Goal: Communication & Community: Answer question/provide support

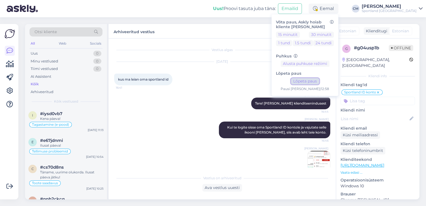
click at [319, 80] on button "Lõpeta paus" at bounding box center [305, 81] width 28 height 6
click at [397, 13] on div "Sportland [GEOGRAPHIC_DATA]" at bounding box center [389, 11] width 55 height 4
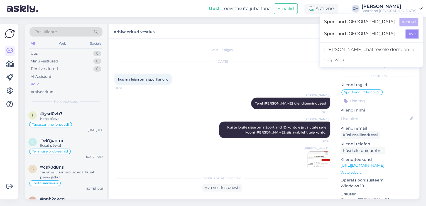
click at [411, 32] on button "Ava" at bounding box center [412, 34] width 12 height 9
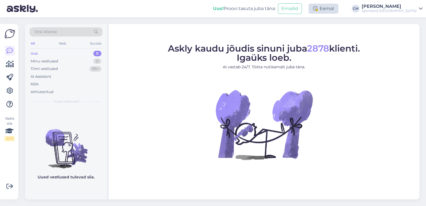
click at [338, 9] on div "Eemal" at bounding box center [324, 9] width 30 height 10
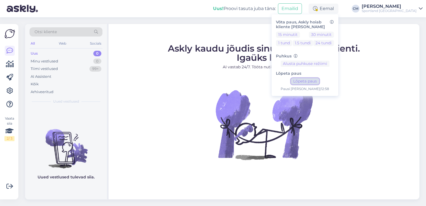
click at [319, 79] on button "Lõpeta paus" at bounding box center [305, 81] width 28 height 6
click at [399, 9] on div "Sportland [GEOGRAPHIC_DATA]" at bounding box center [389, 11] width 55 height 4
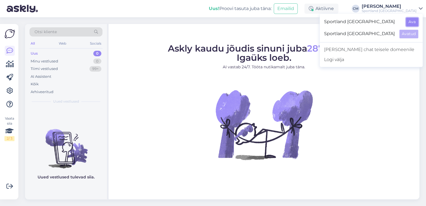
click at [410, 20] on button "Ava" at bounding box center [412, 22] width 12 height 9
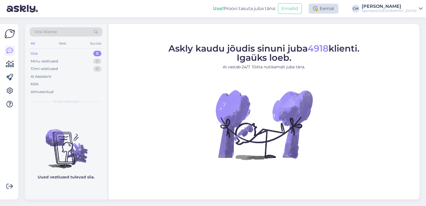
click at [338, 9] on div "Eemal" at bounding box center [324, 9] width 30 height 10
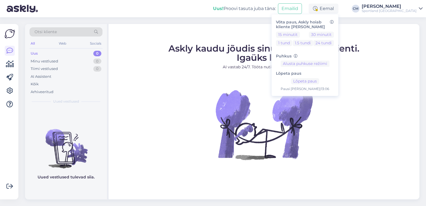
click at [332, 76] on div "Lõpeta paus Lõpeta paus Pausi [PERSON_NAME] | 13:06" at bounding box center [305, 79] width 58 height 25
click at [319, 78] on button "Lõpeta paus" at bounding box center [305, 81] width 28 height 6
click at [378, 6] on div "[PERSON_NAME]" at bounding box center [389, 6] width 55 height 4
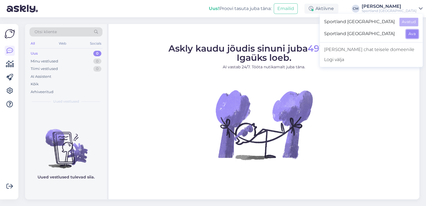
click at [411, 34] on button "Ava" at bounding box center [412, 34] width 12 height 9
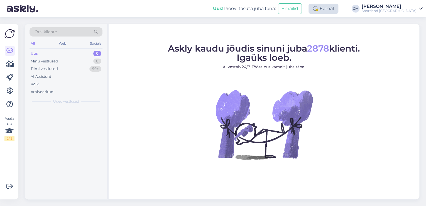
click at [338, 8] on div "Eemal" at bounding box center [324, 9] width 30 height 10
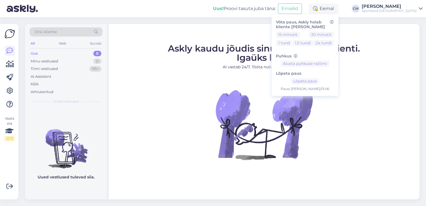
click at [310, 87] on div "Pausi [PERSON_NAME] | 13:06" at bounding box center [305, 89] width 58 height 5
click at [312, 82] on button "Lõpeta paus" at bounding box center [305, 81] width 28 height 6
click at [350, 120] on figure "Askly kaudu jõudis sinuni juba 2878 klienti. Igaüks loeb. AI vastab 24/7. Tööta…" at bounding box center [264, 109] width 301 height 131
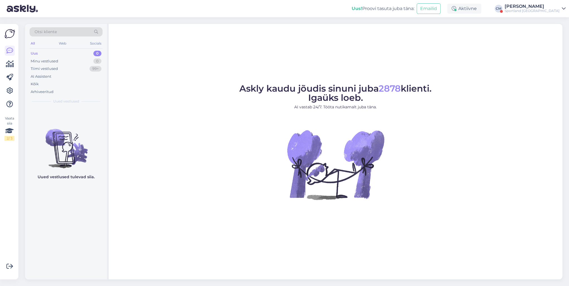
click at [426, 12] on div "Sportland [GEOGRAPHIC_DATA]" at bounding box center [532, 11] width 55 height 4
click at [426, 21] on button "Ava" at bounding box center [555, 22] width 12 height 9
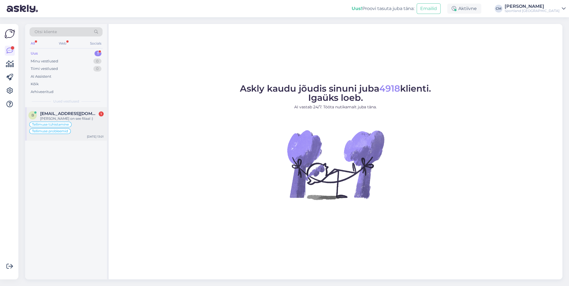
click at [81, 115] on span "[EMAIL_ADDRESS][DOMAIN_NAME]" at bounding box center [69, 113] width 58 height 5
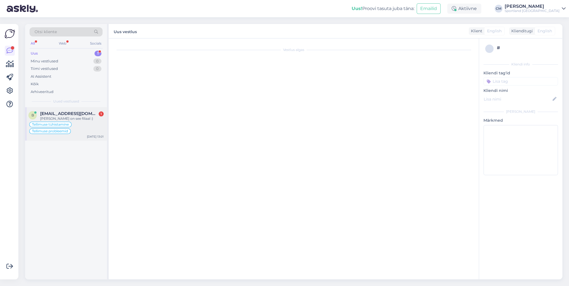
scroll to position [641, 0]
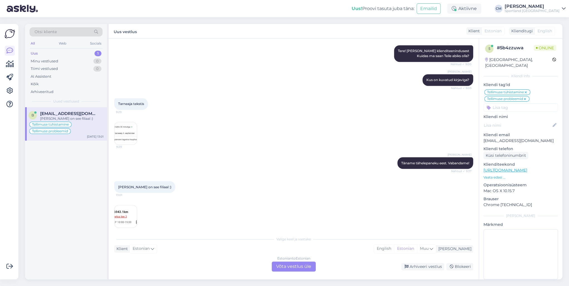
click at [283, 206] on div "Estonian to Estonian Võta vestlus üle" at bounding box center [294, 267] width 44 height 10
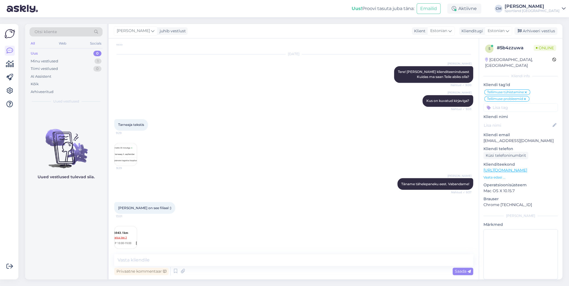
click at [173, 206] on div "Vestlus algas [DATE] Hei. Filteerin M suuruse välja, aga kuvatakse ikka tooteid…" at bounding box center [294, 158] width 370 height 241
click at [169, 206] on textarea at bounding box center [293, 260] width 359 height 12
type textarea "Tere!"
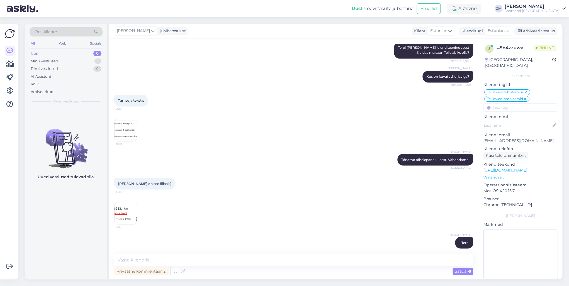
click at [131, 206] on img at bounding box center [126, 213] width 22 height 22
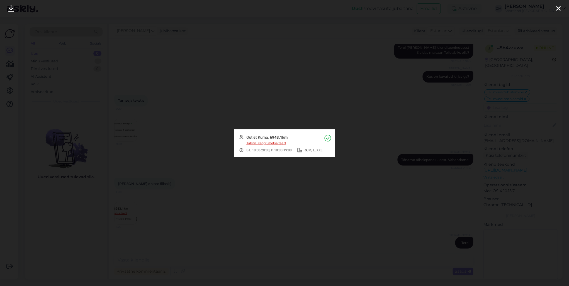
click at [145, 206] on div at bounding box center [284, 143] width 569 height 286
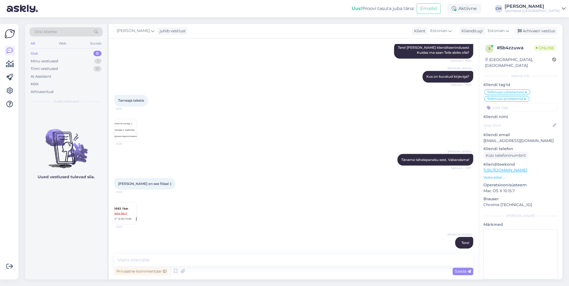
click at [133, 206] on img at bounding box center [126, 213] width 22 height 22
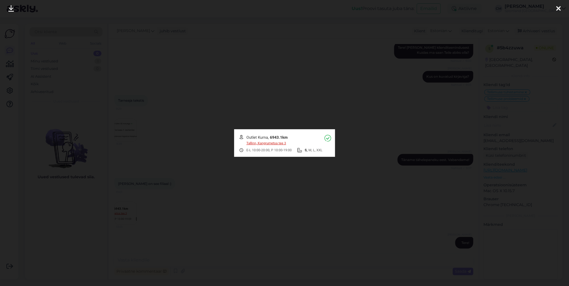
click at [172, 190] on div at bounding box center [284, 143] width 569 height 286
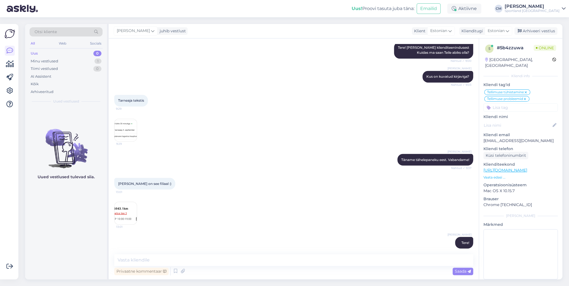
click at [426, 168] on link "[URL][DOMAIN_NAME]" at bounding box center [505, 170] width 44 height 5
click at [128, 206] on img at bounding box center [126, 213] width 22 height 22
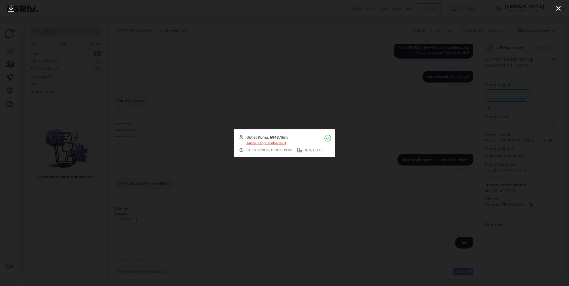
click at [155, 145] on div at bounding box center [284, 143] width 569 height 286
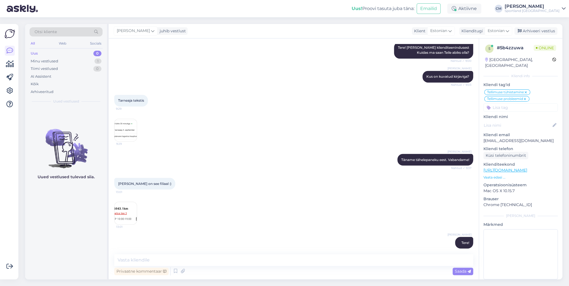
click at [116, 206] on img at bounding box center [126, 213] width 22 height 22
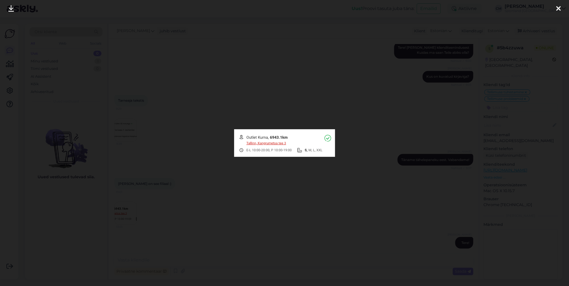
drag, startPoint x: 249, startPoint y: 184, endPoint x: 258, endPoint y: 182, distance: 9.2
click at [249, 184] on div at bounding box center [284, 143] width 569 height 286
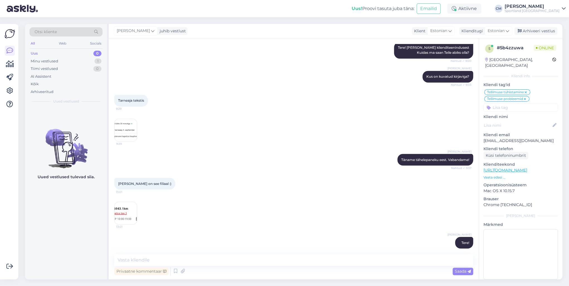
click at [426, 162] on p "Klienditeekond" at bounding box center [520, 165] width 74 height 6
click at [426, 167] on p "[URL][DOMAIN_NAME]" at bounding box center [520, 170] width 74 height 6
click at [426, 168] on link "[URL][DOMAIN_NAME]" at bounding box center [505, 170] width 44 height 5
click at [163, 206] on div "Vestlus algas [DATE] Hei. Filteerin M suuruse välja, aga kuvatakse ikka tooteid…" at bounding box center [294, 158] width 370 height 241
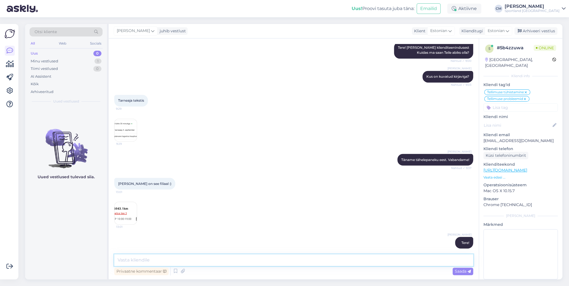
click at [160, 206] on textarea at bounding box center [293, 260] width 359 height 12
click at [221, 206] on textarea "Hetkel [PERSON_NAME] kuva kaupluse järel vahemaad." at bounding box center [293, 260] width 359 height 12
drag, startPoint x: 221, startPoint y: 261, endPoint x: 134, endPoint y: 263, distance: 87.2
click at [134, 206] on textarea "Hetkel [PERSON_NAME] kuva kaupluse järel vahemaad." at bounding box center [293, 260] width 359 height 12
type textarea "H"
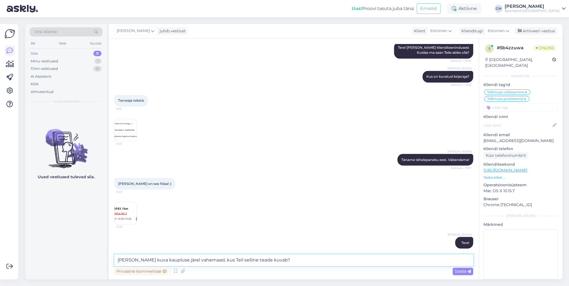
click at [177, 206] on textarea "[PERSON_NAME] kuva kaupluse järel vahemaad, kus Teil selline teade kuvab?" at bounding box center [293, 260] width 359 height 12
click at [143, 206] on textarea "[PERSON_NAME] kuva kaupluse järel vahemaad, kus Teil selline teade kuvab?" at bounding box center [293, 260] width 359 height 12
type textarea "[PERSON_NAME] kuva ühegi kaupluse järel vahemaad, kus Teil selline teade kuvab?"
click at [292, 206] on textarea "[PERSON_NAME] kuva ühegi kaupluse järel vahemaad, kus Teil selline teade kuvab?" at bounding box center [293, 260] width 359 height 12
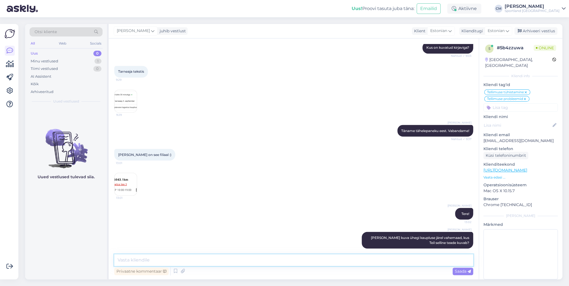
paste textarea
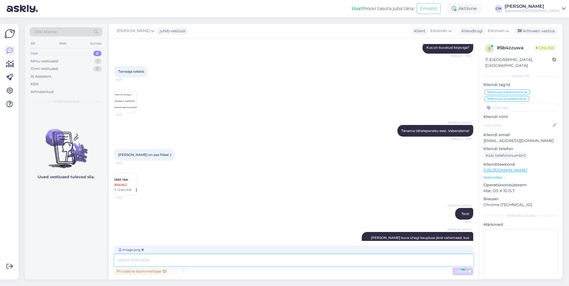
scroll to position [708, 0]
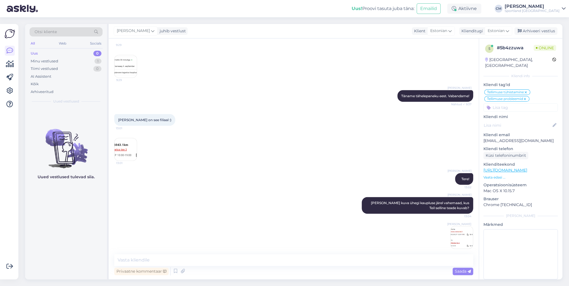
click at [124, 150] on img at bounding box center [126, 149] width 22 height 22
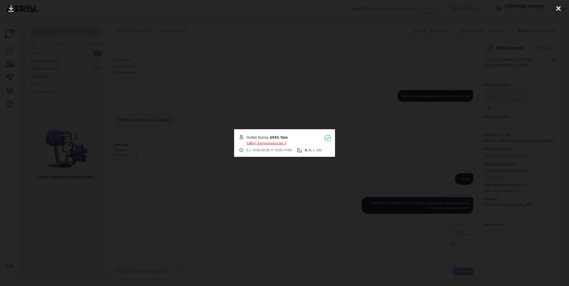
click at [137, 97] on div at bounding box center [284, 143] width 569 height 286
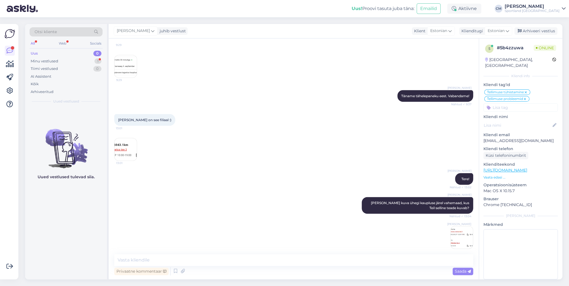
scroll to position [767, 0]
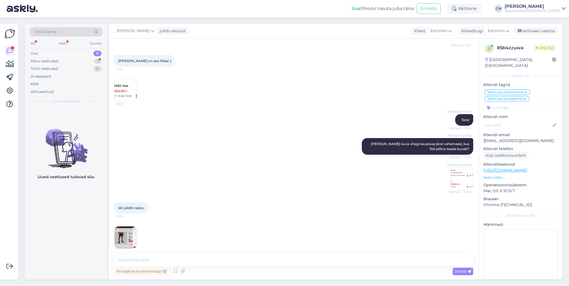
click at [124, 206] on img at bounding box center [126, 237] width 22 height 22
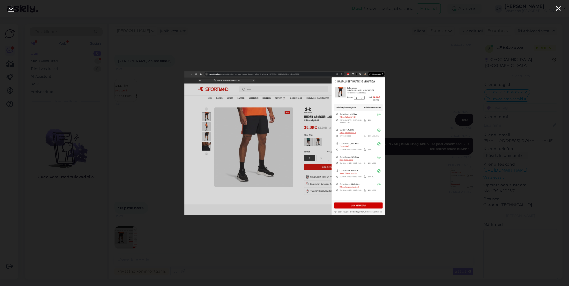
click at [135, 173] on div at bounding box center [284, 143] width 569 height 286
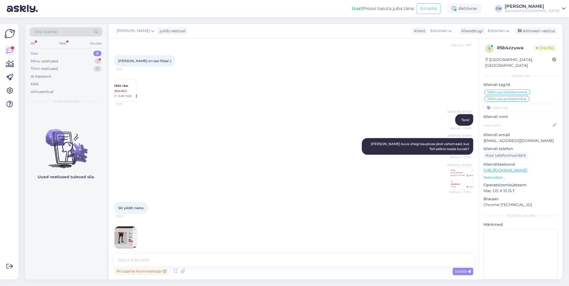
click at [106, 206] on div "Uued vestlused tulevad siia." at bounding box center [66, 193] width 82 height 172
click at [116, 206] on img at bounding box center [126, 237] width 22 height 22
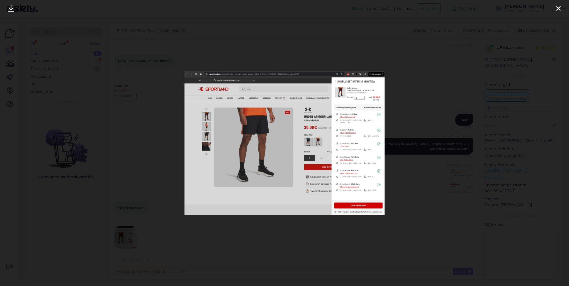
click at [221, 26] on div at bounding box center [284, 143] width 569 height 286
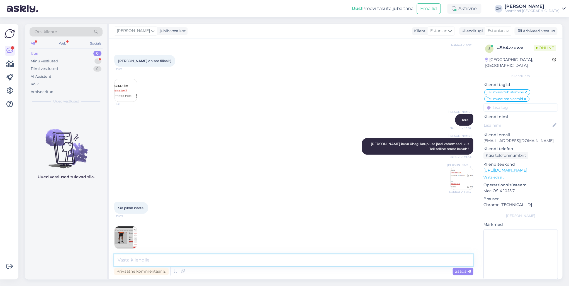
click at [148, 206] on textarea at bounding box center [293, 260] width 359 height 12
type textarea "t"
click at [124, 206] on img at bounding box center [126, 237] width 22 height 22
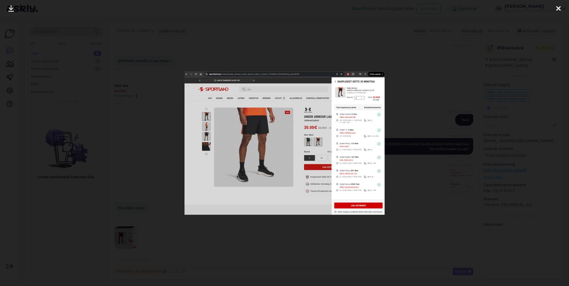
click at [146, 206] on div at bounding box center [284, 143] width 569 height 286
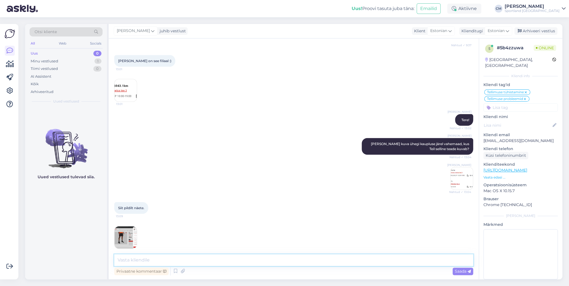
click at [137, 206] on textarea at bounding box center [293, 260] width 359 height 12
type textarea "Täname täpsustamast, edastame informatsiooni."
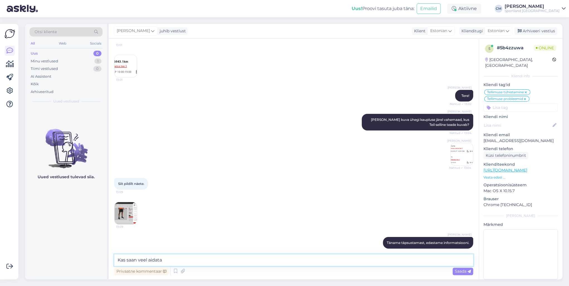
type textarea "Kas saan veel aidata?"
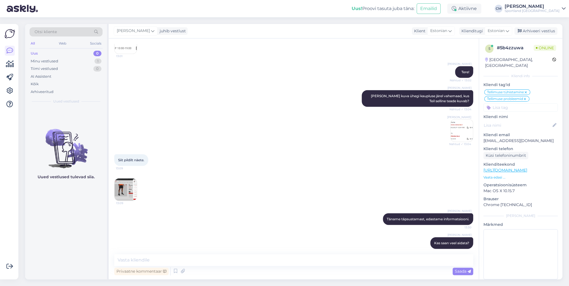
click at [120, 189] on img at bounding box center [126, 190] width 22 height 22
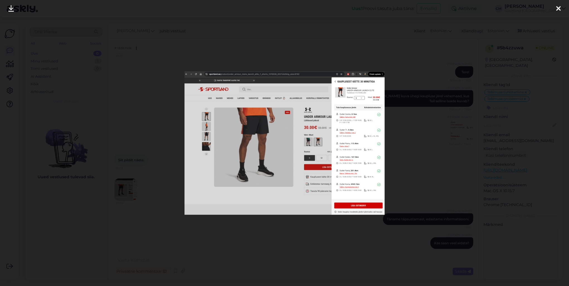
click at [130, 183] on div at bounding box center [284, 143] width 569 height 286
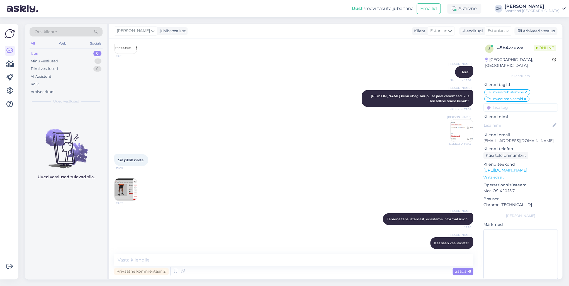
click at [137, 179] on div "Siit pildilt näete. 13:09 13:09" at bounding box center [293, 177] width 359 height 59
click at [132, 179] on img at bounding box center [126, 190] width 22 height 22
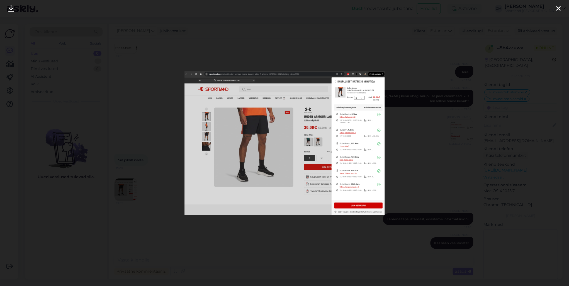
click at [166, 53] on div at bounding box center [284, 143] width 569 height 286
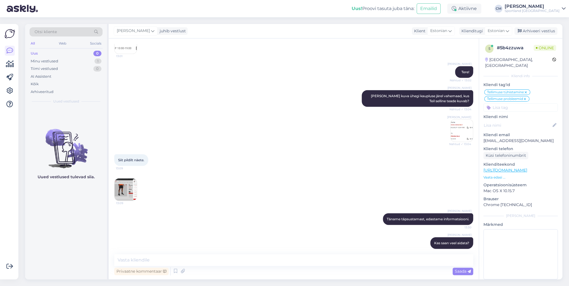
click at [426, 35] on div "[PERSON_NAME] juhib vestlust Klient [DEMOGRAPHIC_DATA] Klienditugi [DEMOGRAPHIC…" at bounding box center [336, 31] width 454 height 14
click at [426, 32] on div "Arhiveeri vestlus" at bounding box center [535, 31] width 43 height 8
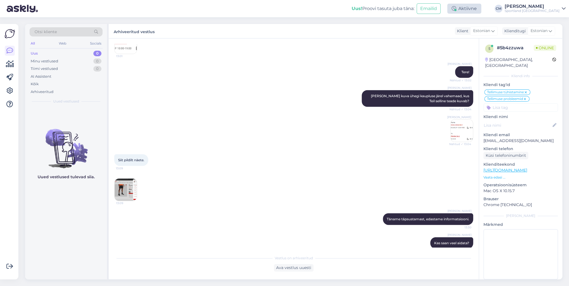
click at [426, 4] on div "Aktiivne" at bounding box center [464, 9] width 34 height 10
click at [426, 32] on button "15 minutit" at bounding box center [431, 34] width 24 height 6
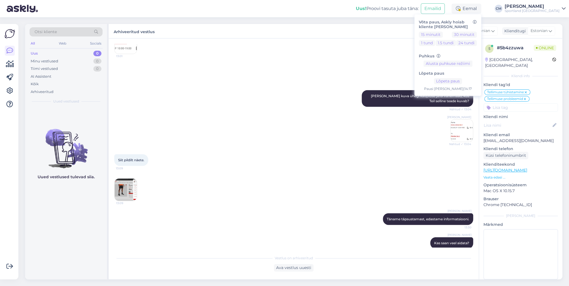
click at [426, 15] on div "Uus! Proovi tasuta [PERSON_NAME]: Emailid Eemal Võta paus, Askly hoiab kliente …" at bounding box center [284, 8] width 569 height 17
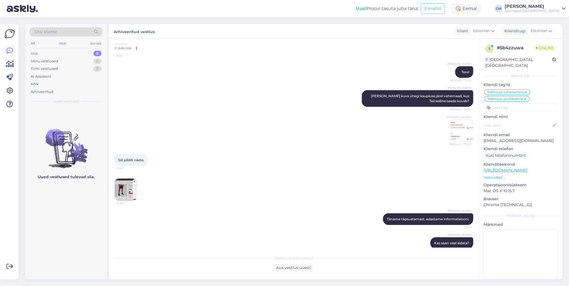
click at [426, 12] on div "Sportland [GEOGRAPHIC_DATA]" at bounding box center [532, 11] width 55 height 4
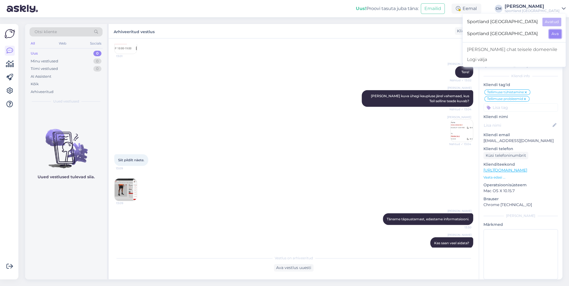
click at [426, 35] on button "Ava" at bounding box center [555, 34] width 12 height 9
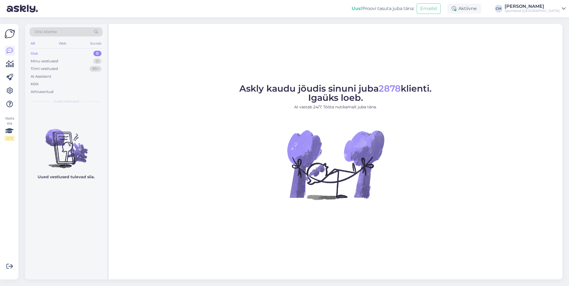
click at [426, 12] on div "Aktiivne" at bounding box center [464, 9] width 34 height 10
click at [426, 37] on button "15 minutit" at bounding box center [431, 34] width 24 height 6
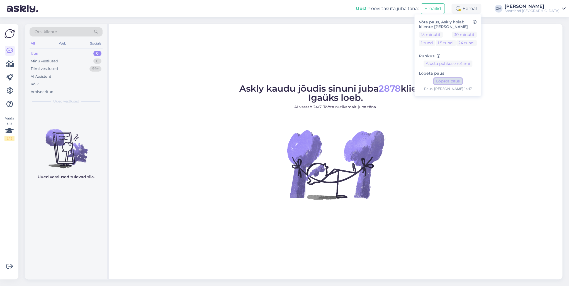
click at [426, 82] on button "Lõpeta paus" at bounding box center [448, 81] width 28 height 6
click at [426, 11] on div "Sportland [GEOGRAPHIC_DATA]" at bounding box center [532, 11] width 55 height 4
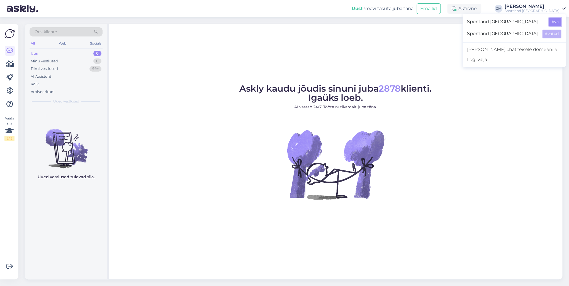
click at [426, 19] on button "Ava" at bounding box center [555, 22] width 12 height 9
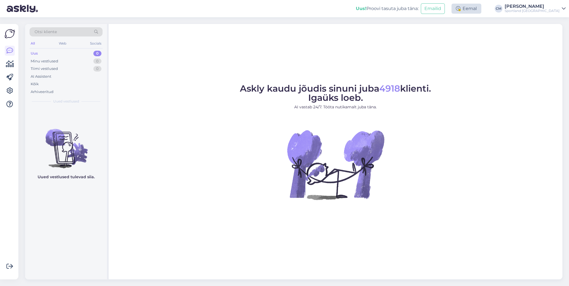
click at [426, 6] on div "Eemal" at bounding box center [466, 9] width 30 height 10
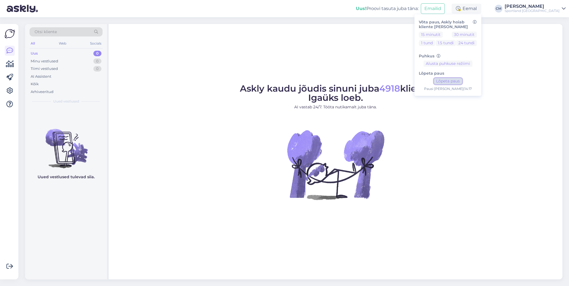
click at [426, 78] on button "Lõpeta paus" at bounding box center [448, 81] width 28 height 6
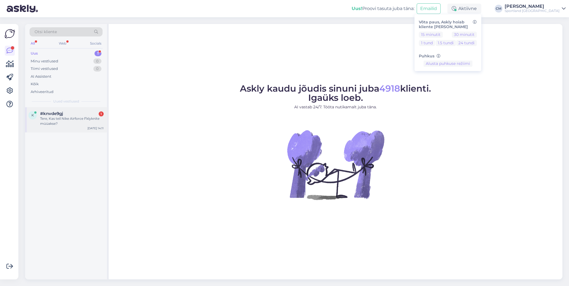
click at [93, 108] on div "k #knvde9gj 1 Tere, Kas teil Nike Airforce Fklyknite müüakse? [DATE] 14:11" at bounding box center [66, 119] width 82 height 25
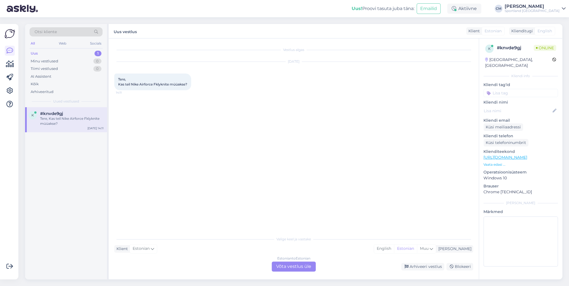
click at [280, 206] on div "Estonian to Estonian Võta vestlus üle" at bounding box center [294, 267] width 44 height 10
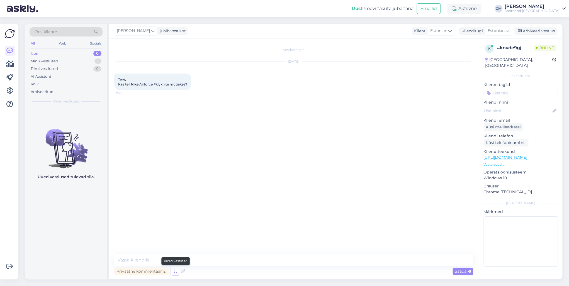
click at [175, 206] on icon at bounding box center [175, 271] width 7 height 8
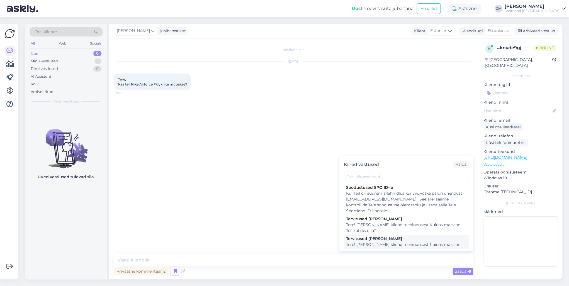
click at [357, 206] on div "Tere! [PERSON_NAME] klienditeenindusest Kuidas ma saan Teile abiks olla?" at bounding box center [406, 248] width 120 height 12
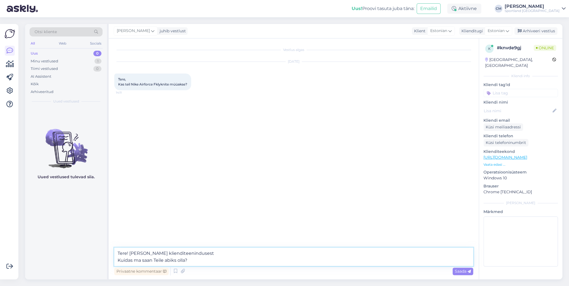
drag, startPoint x: 193, startPoint y: 260, endPoint x: 107, endPoint y: 267, distance: 86.7
click at [107, 206] on div "Otsi kliente All Web Socials Uus 0 Minu vestlused 1 Tiimi vestlused 0 AI Assist…" at bounding box center [293, 151] width 537 height 255
type textarea "Tere! [PERSON_NAME] klienditeenindusest"
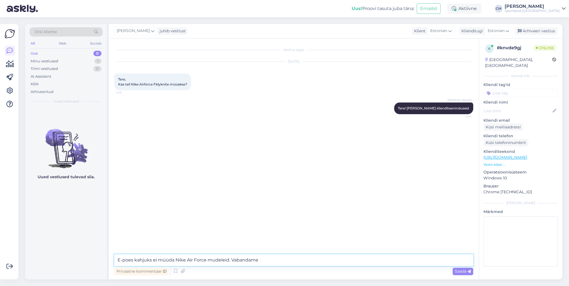
type textarea "E-poes kahjuks ei müüda Nike Air Force mudeleid. Vabandame!"
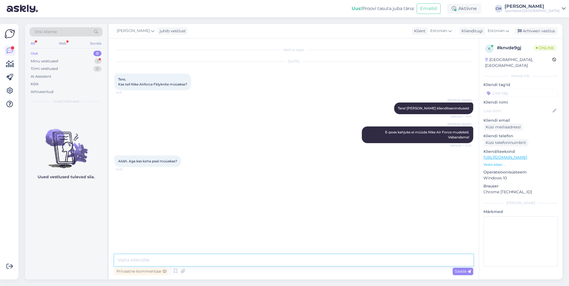
click at [191, 206] on textarea at bounding box center [293, 260] width 359 height 12
type textarea "Jah"
type textarea "Kas saan veel aidata?"
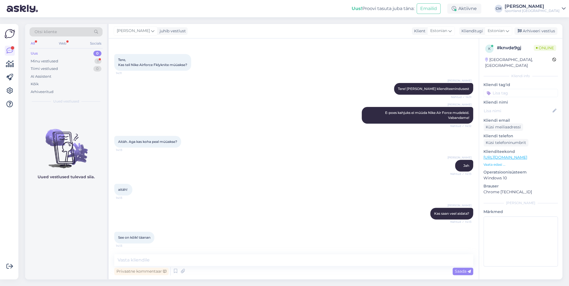
click at [223, 206] on div "Vestlus algas [DATE] Tere, Kas teil Nike Airforce Fklyknite müüakse? 14:11 [PER…" at bounding box center [294, 158] width 370 height 241
click at [221, 206] on div "Vestlus algas [DATE] Tere, Kas teil Nike Airforce Fklyknite müüakse? 14:11 [PER…" at bounding box center [294, 158] width 370 height 241
click at [218, 206] on textarea at bounding box center [293, 260] width 359 height 12
type textarea "Ilusat päeva!"
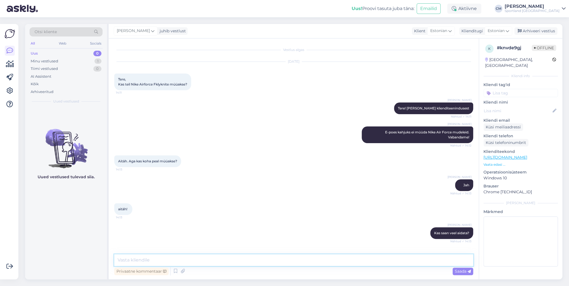
scroll to position [0, 0]
drag, startPoint x: 376, startPoint y: 131, endPoint x: 471, endPoint y: 138, distance: 96.1
click at [426, 138] on div "Vestlus algas [DATE] Tere, Kas teil Nike Airforce Fklyknite müüakse? 14:11 [PER…" at bounding box center [296, 146] width 364 height 205
copy span "E-poes kahjuks ei müüda Nike Air Force mudeleid. Vabandame!"
click at [426, 29] on div "Arhiveeri vestlus" at bounding box center [535, 31] width 43 height 8
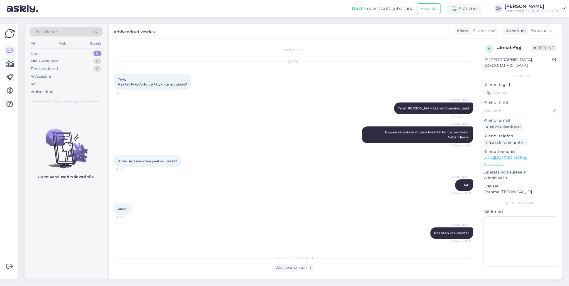
click at [426, 90] on input at bounding box center [520, 93] width 74 height 8
type input "saada"
click at [426, 112] on div "Toote saadavus" at bounding box center [520, 115] width 31 height 6
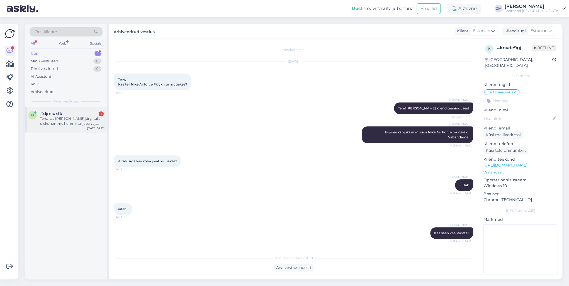
click at [77, 119] on div "Tere, kas [PERSON_NAME] järgi tulla oleks homme hommikul juba vaja kotti" at bounding box center [72, 121] width 64 height 10
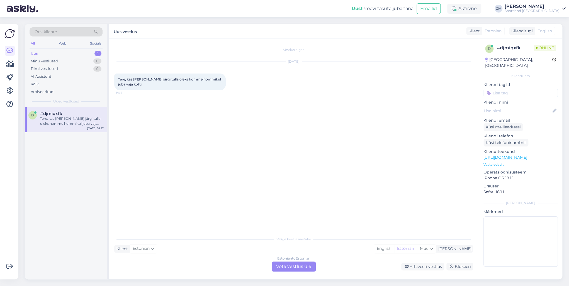
click at [298, 206] on div "Estonian to Estonian Võta vestlus üle" at bounding box center [294, 267] width 44 height 10
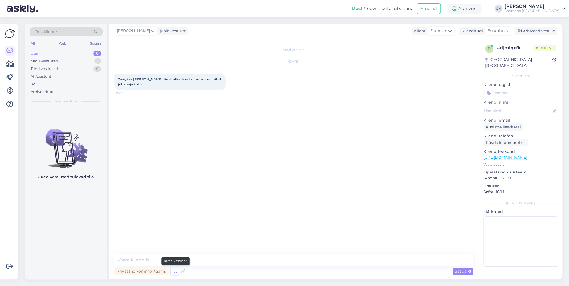
click at [173, 206] on icon at bounding box center [175, 271] width 7 height 8
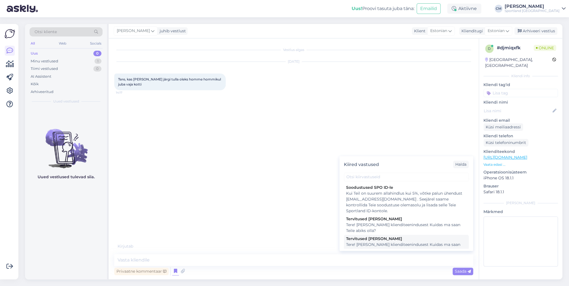
click at [356, 206] on div "Tere! [PERSON_NAME] klienditeenindusest Kuidas ma saan Teile abiks olla?" at bounding box center [406, 248] width 120 height 12
type textarea "Tere! [PERSON_NAME] klienditeenindusest Kuidas ma saan Teile abiks olla?"
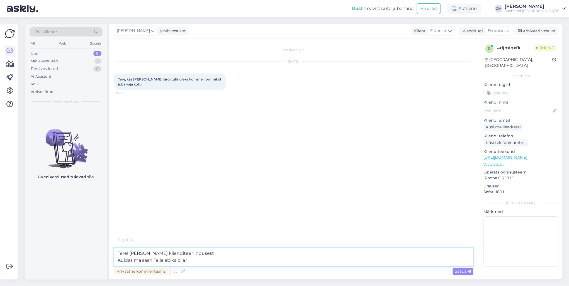
click at [273, 206] on textarea "Tere! [PERSON_NAME] klienditeenindusest Kuidas ma saan Teile abiks olla?" at bounding box center [293, 257] width 359 height 18
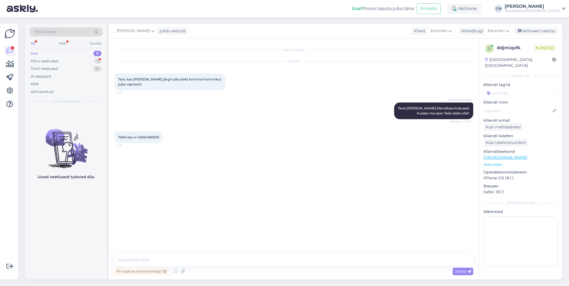
click at [155, 135] on span "Tellimise nr 4000489205" at bounding box center [138, 137] width 41 height 4
copy div "4000489205 14:17"
click at [152, 206] on textarea at bounding box center [293, 260] width 359 height 12
type textarea "Poest kättesaamisega tellimused pakitakse 30 minuti jooksul.."
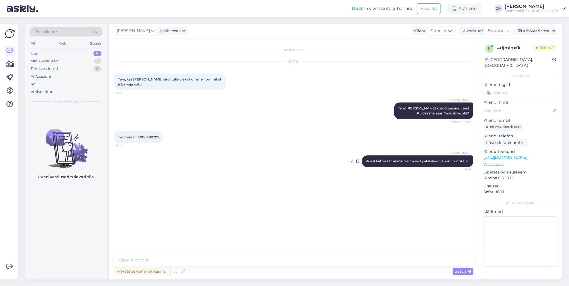
click at [352, 163] on icon at bounding box center [352, 161] width 3 height 3
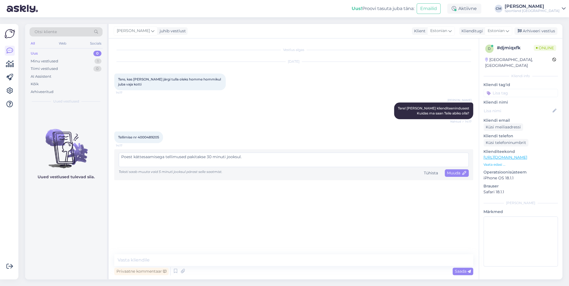
click at [123, 156] on textarea "Poest kättesaamisega tellimused pakitakse 30 minuti jooksul." at bounding box center [294, 160] width 350 height 14
type textarea "Jah, poest kättesaamisega tellimused pakitakse 30 minuti jooksul."
click at [426, 170] on div "Muuda" at bounding box center [457, 173] width 24 height 8
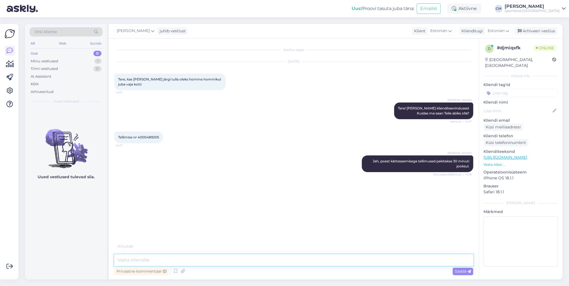
click at [183, 206] on textarea at bounding box center [293, 260] width 359 height 12
click at [152, 206] on textarea at bounding box center [293, 260] width 359 height 12
type textarea "Näen, et te just tegite selle tellimuse, [PERSON_NAME] tunni jooksul peaksite s…"
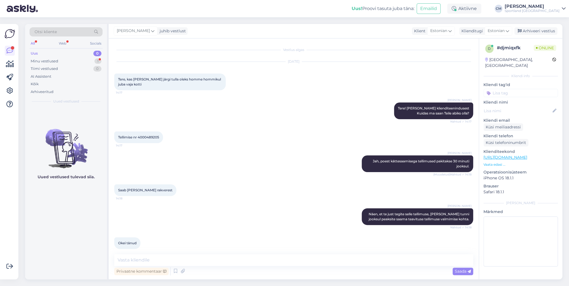
scroll to position [6, 0]
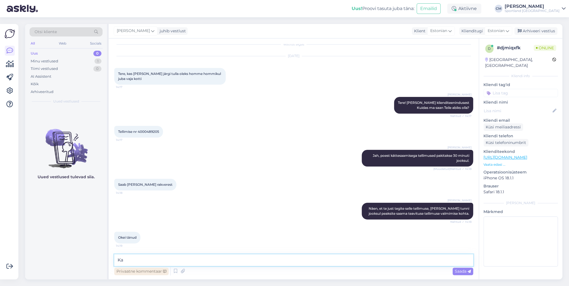
type textarea "K"
type textarea "Kas saan veel abiks olla?"
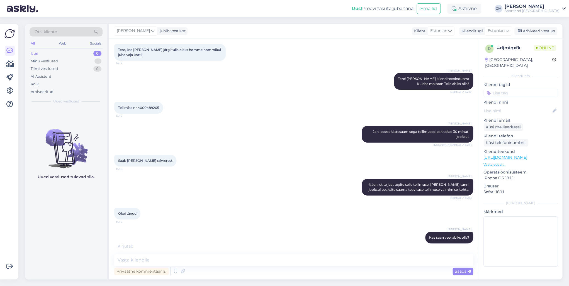
scroll to position [53, 0]
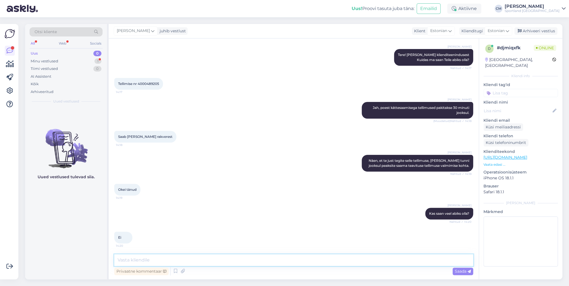
click at [137, 206] on textarea at bounding box center [293, 260] width 359 height 12
type textarea "Ilusat päeva!"
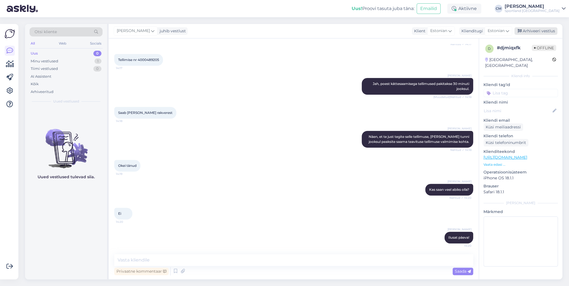
click at [426, 31] on div "Arhiveeri vestlus" at bounding box center [535, 31] width 43 height 8
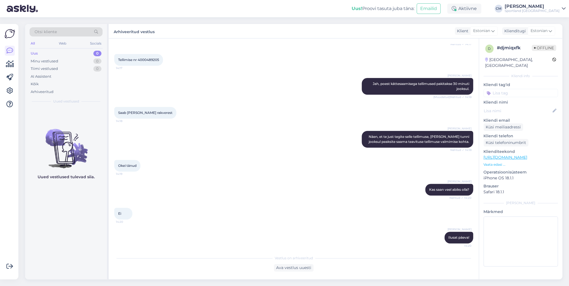
click at [426, 91] on input at bounding box center [520, 93] width 74 height 8
type input "tell"
click at [426, 106] on span "Tellimuse [PERSON_NAME] info" at bounding box center [520, 107] width 45 height 3
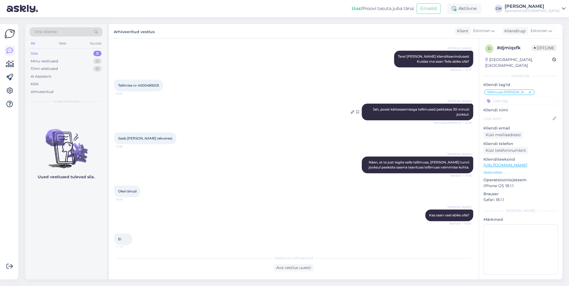
scroll to position [33, 0]
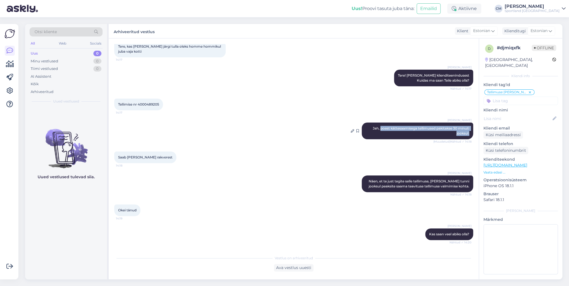
drag, startPoint x: 375, startPoint y: 129, endPoint x: 466, endPoint y: 133, distance: 90.9
click at [426, 133] on div "[PERSON_NAME] Jah, poest kättesaamisega tellimused pakitakse 30 minuti jooksul.…" at bounding box center [417, 131] width 111 height 17
copy span "poest kättesaamisega tellimused pakitakse 30 minuti jooksul."
